Goal: Find specific page/section: Find specific page/section

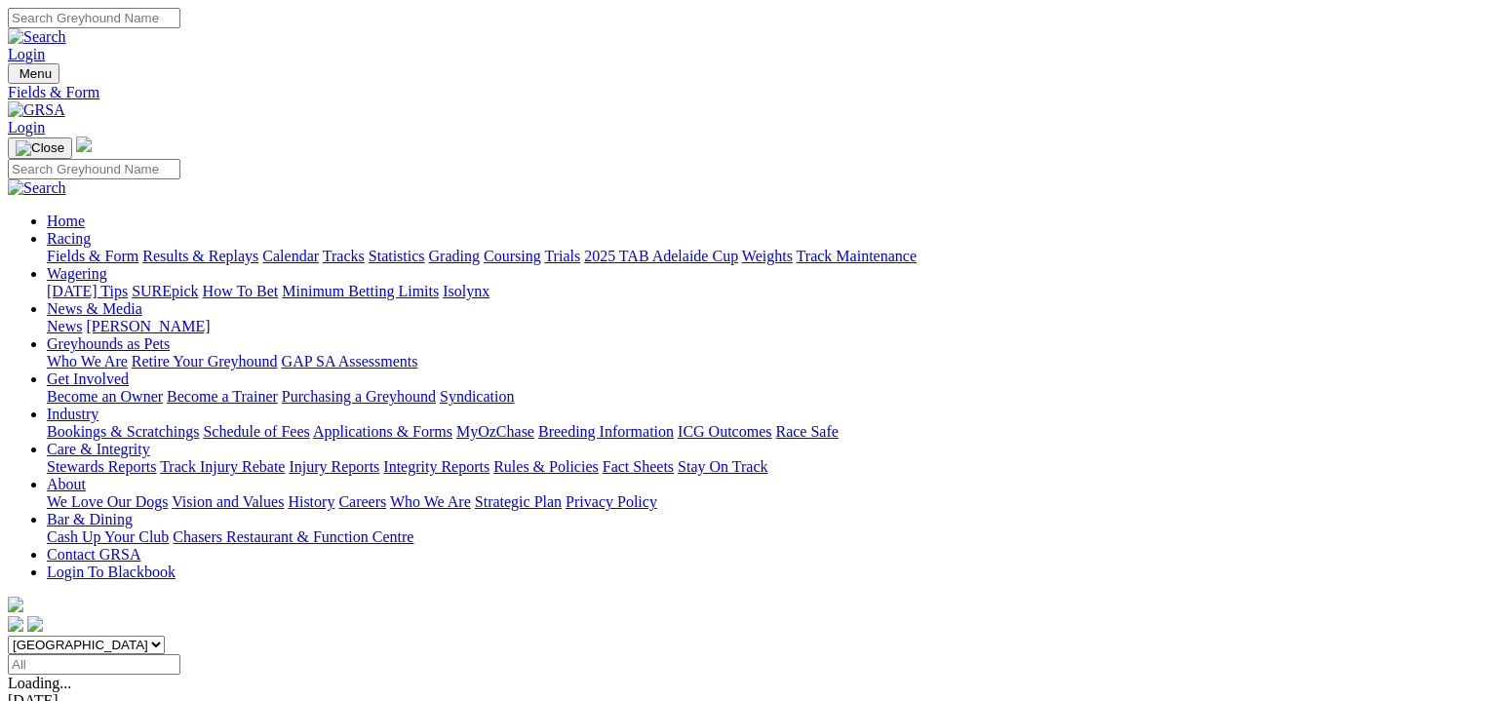
scroll to position [268, 0]
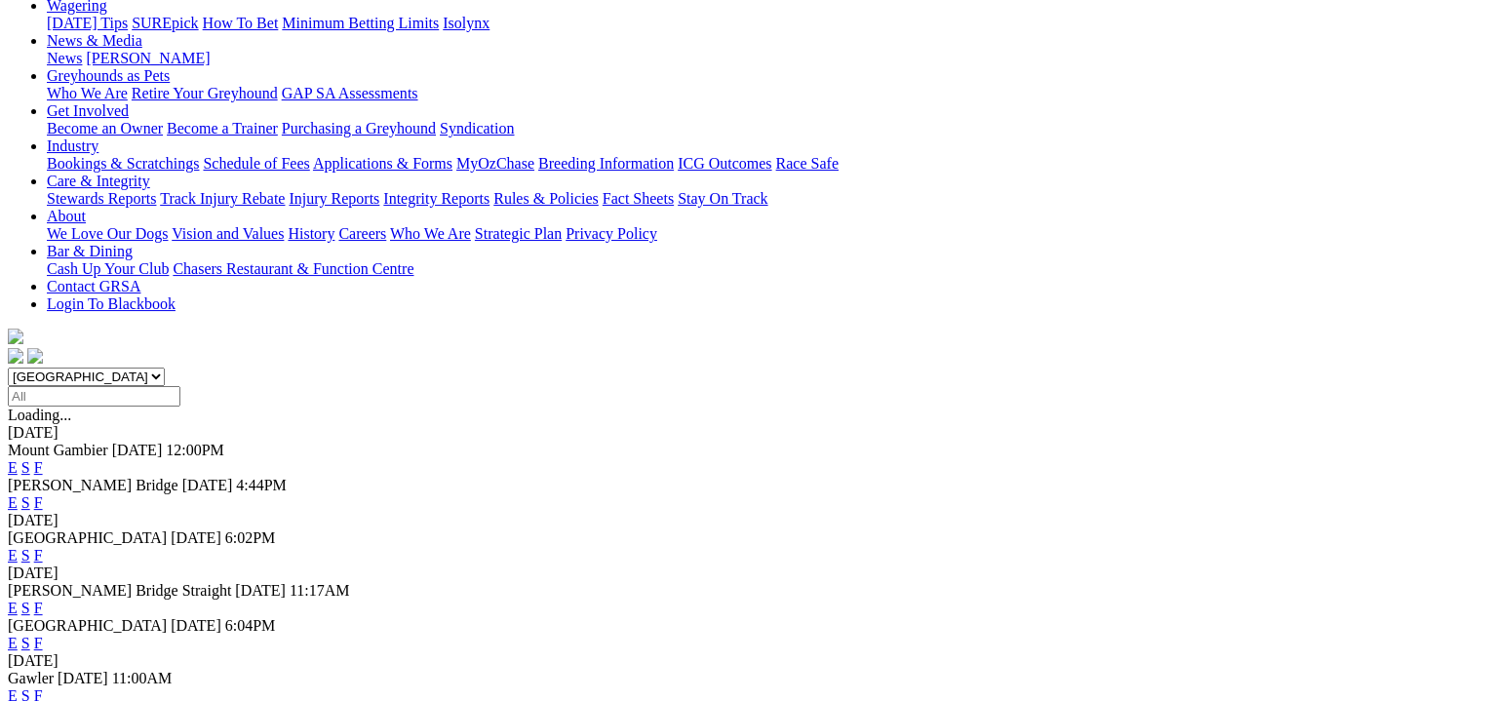
click at [43, 459] on link "F" at bounding box center [38, 467] width 9 height 17
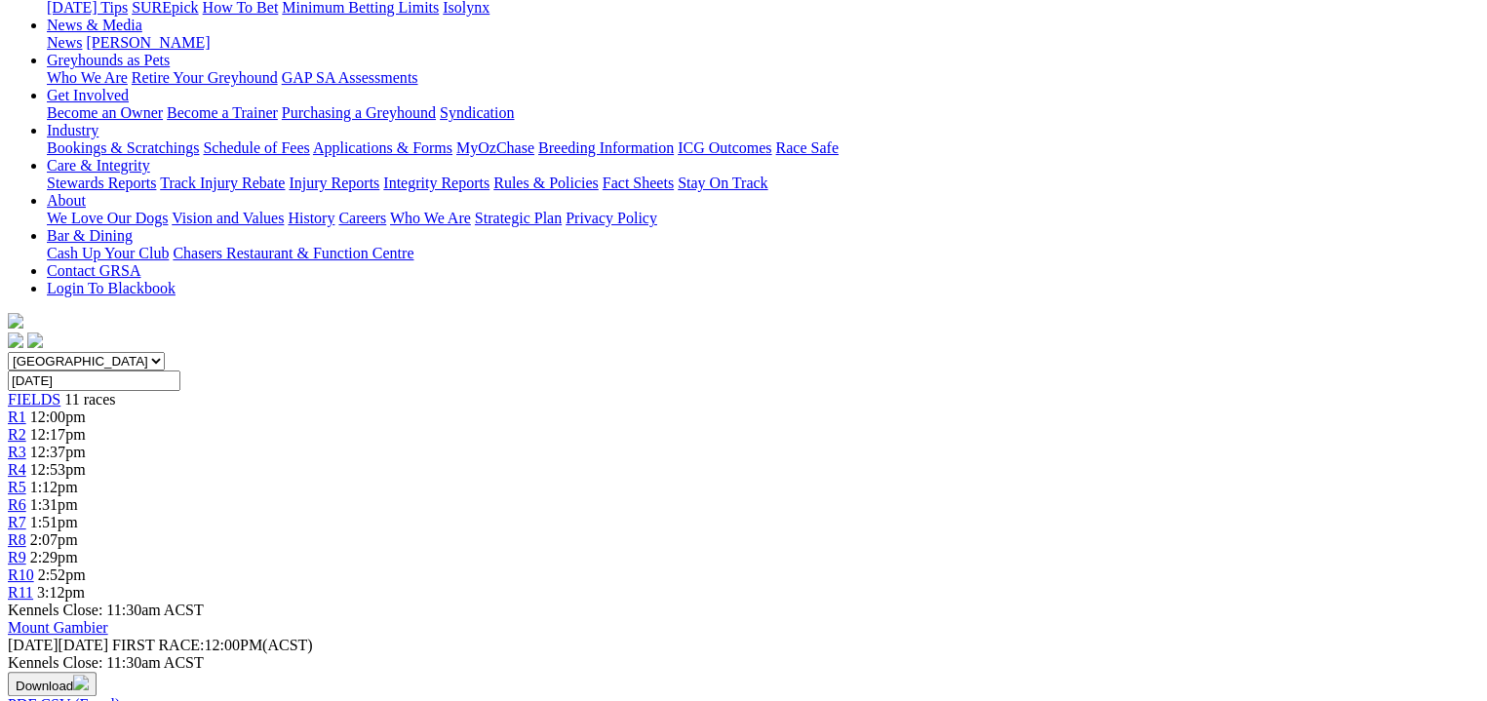
scroll to position [195, 0]
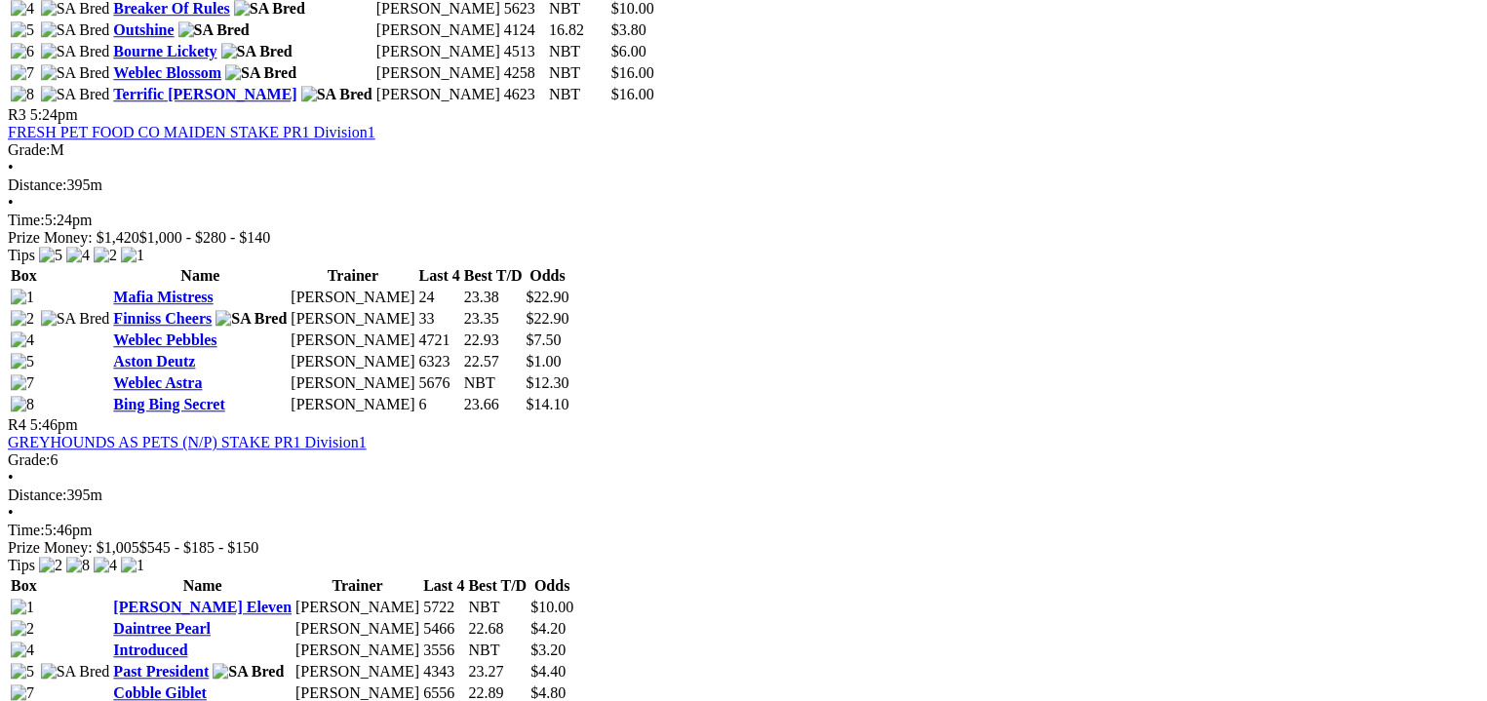
scroll to position [1560, 0]
